Goal: Task Accomplishment & Management: Manage account settings

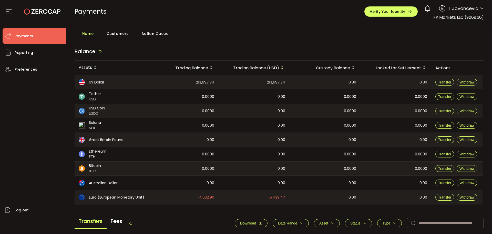
click at [151, 33] on span "Action Queue" at bounding box center [155, 33] width 27 height 10
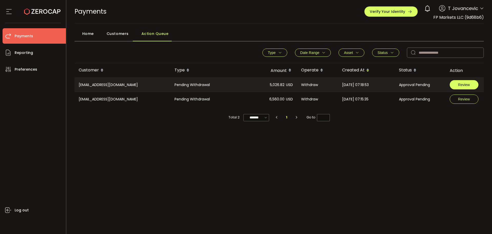
click at [456, 86] on button "Review" at bounding box center [464, 84] width 29 height 9
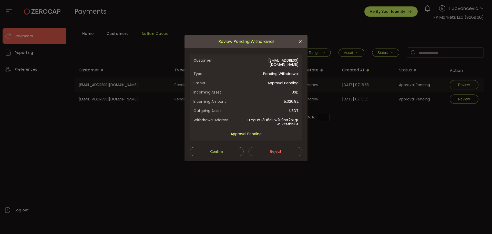
click at [236, 63] on div "Customer [EMAIL_ADDRESS][DOMAIN_NAME] Type Pending Withdrawal Status Approval P…" at bounding box center [246, 97] width 105 height 78
click at [206, 149] on button "Confirm" at bounding box center [217, 151] width 54 height 9
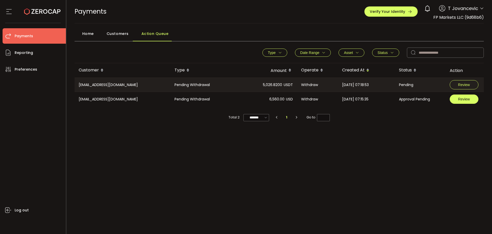
click at [460, 100] on span "Review" at bounding box center [465, 99] width 12 height 4
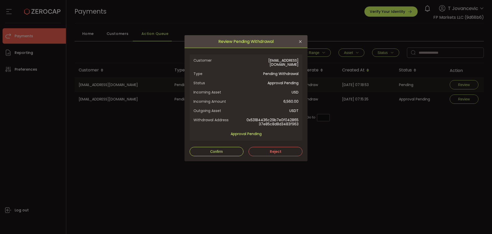
click at [242, 76] on div "Customer [EMAIL_ADDRESS][DOMAIN_NAME] Type Pending Withdrawal Status Approval P…" at bounding box center [246, 97] width 105 height 78
click at [220, 149] on span "Confirm" at bounding box center [216, 151] width 13 height 4
